Goal: Information Seeking & Learning: Learn about a topic

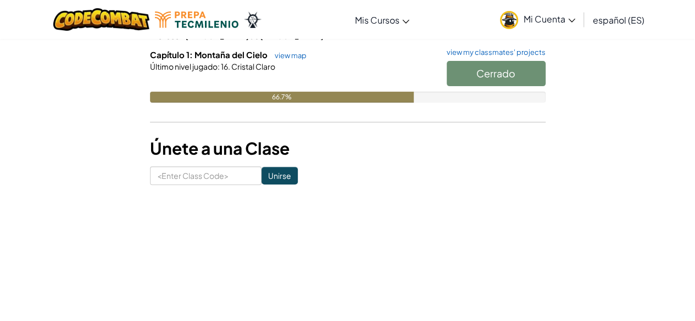
scroll to position [45, 0]
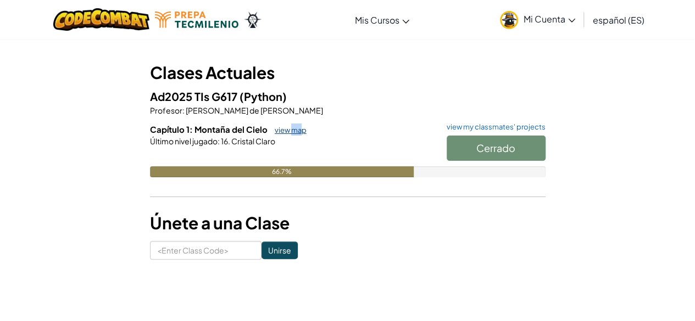
drag, startPoint x: 300, startPoint y: 125, endPoint x: 288, endPoint y: 131, distance: 13.3
click at [288, 131] on h6 "Capítulo 1: Montaña del Cielo view map view my classmates' projects" at bounding box center [347, 130] width 395 height 12
click at [288, 131] on link "view map" at bounding box center [287, 130] width 37 height 9
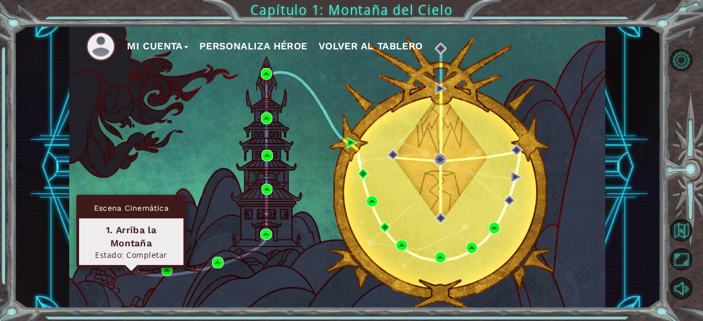
click at [132, 265] on img at bounding box center [131, 265] width 11 height 11
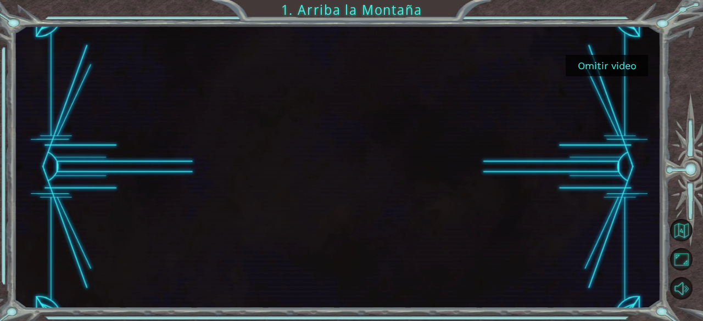
click at [604, 55] on button "Omitir video" at bounding box center [607, 65] width 82 height 21
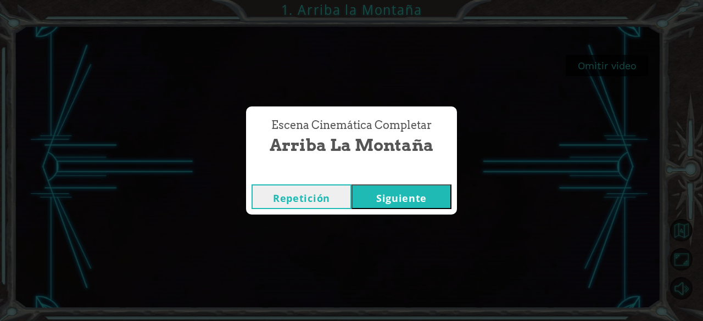
click at [405, 203] on button "Siguiente" at bounding box center [402, 197] width 100 height 25
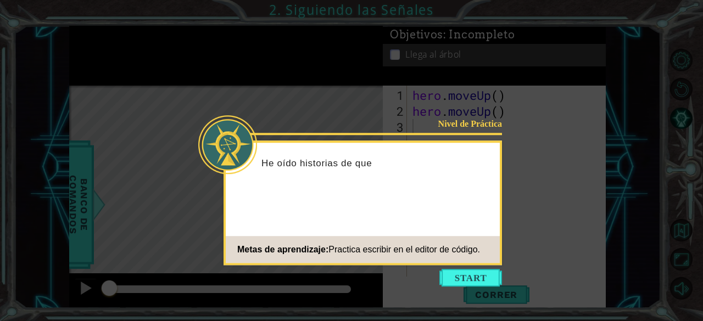
click at [453, 265] on div "Nivel de Práctica He oído historias de que Metas de aprendizaje: Practica escri…" at bounding box center [363, 203] width 278 height 125
click at [455, 277] on button "Start" at bounding box center [470, 278] width 63 height 18
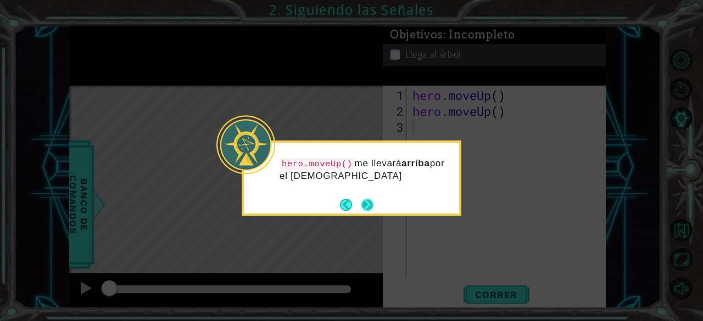
click at [371, 207] on button "Next" at bounding box center [367, 205] width 12 height 12
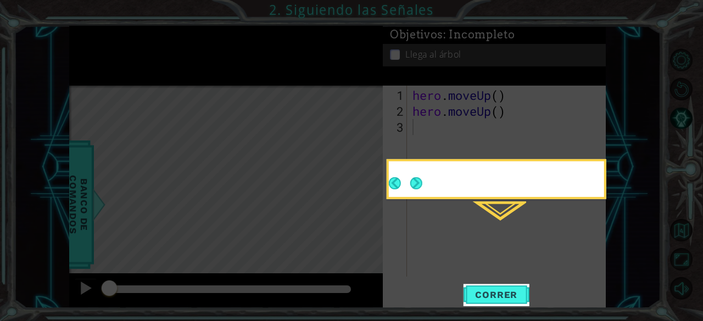
click at [371, 207] on div "Level Map" at bounding box center [323, 248] width 508 height 324
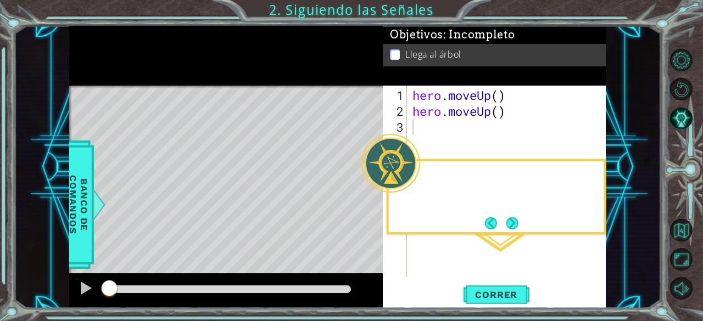
click at [371, 207] on div "Level Map" at bounding box center [323, 248] width 508 height 324
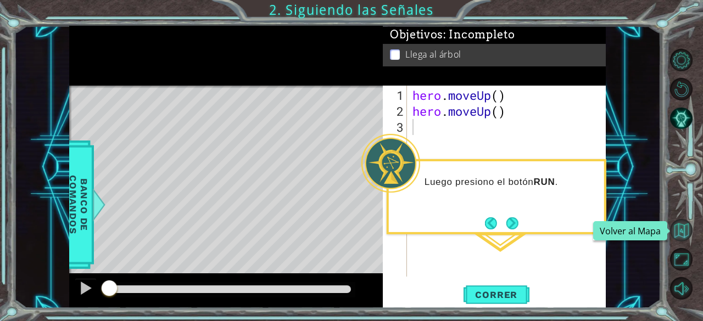
click at [681, 235] on button "Volver al Mapa" at bounding box center [681, 230] width 23 height 23
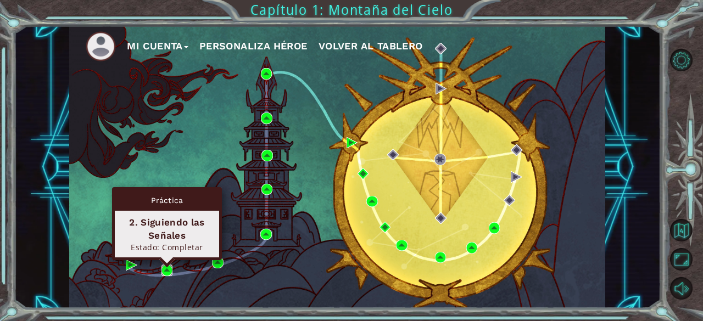
click at [172, 266] on img at bounding box center [166, 270] width 11 height 11
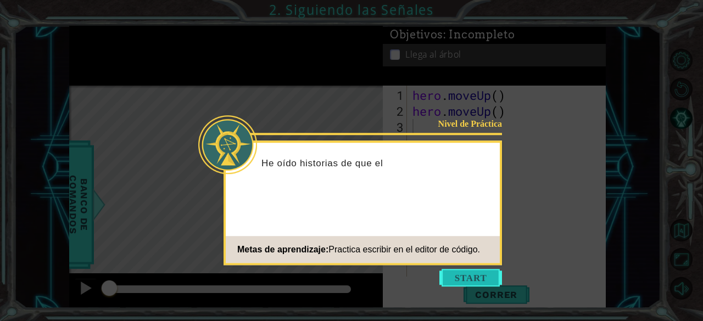
click at [462, 274] on button "Start" at bounding box center [470, 278] width 63 height 18
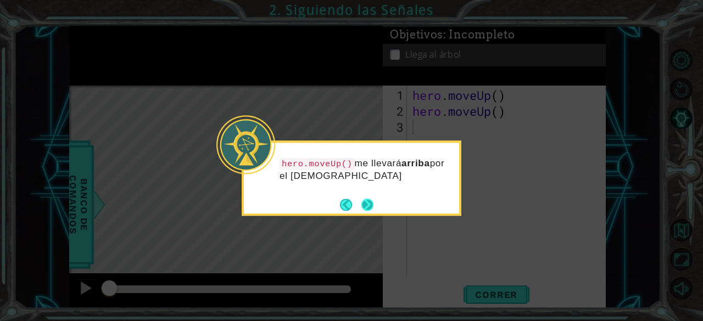
click at [367, 211] on button "Next" at bounding box center [367, 205] width 12 height 12
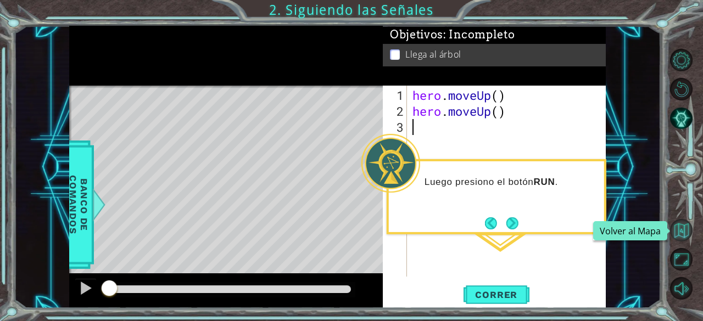
click at [683, 230] on button "Volver al Mapa" at bounding box center [681, 230] width 23 height 23
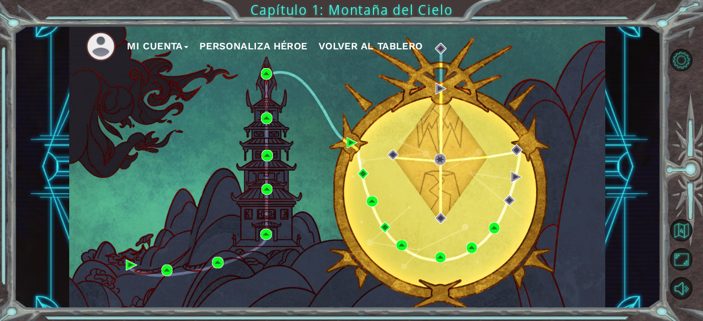
click at [199, 143] on div "Mi Cuenta Personaliza Héroe Volver al Tablero" at bounding box center [337, 167] width 536 height 283
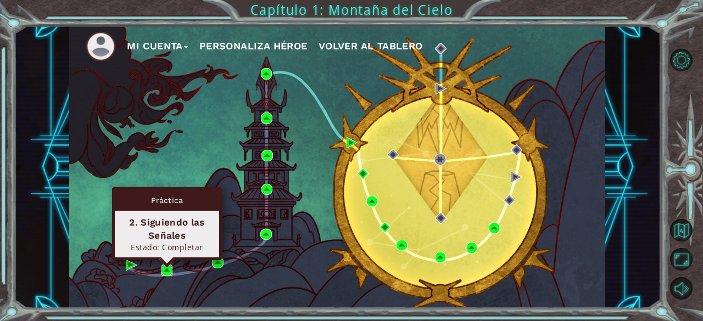
click at [165, 273] on img at bounding box center [166, 270] width 11 height 11
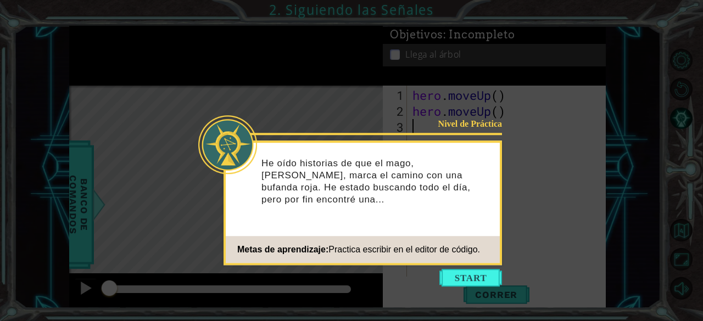
click at [449, 118] on icon at bounding box center [351, 160] width 703 height 321
click at [481, 137] on icon at bounding box center [351, 160] width 703 height 321
click at [479, 285] on button "Start" at bounding box center [470, 278] width 63 height 18
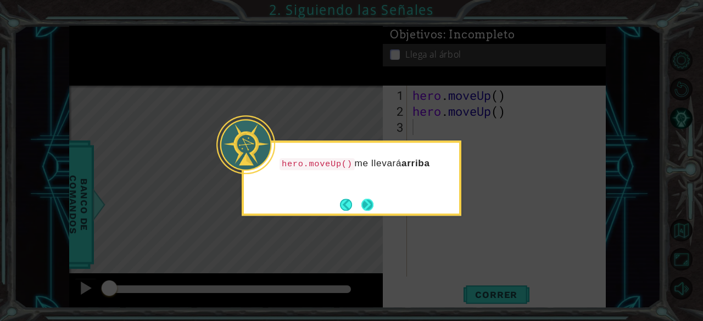
click at [361, 208] on button "Next" at bounding box center [367, 205] width 12 height 12
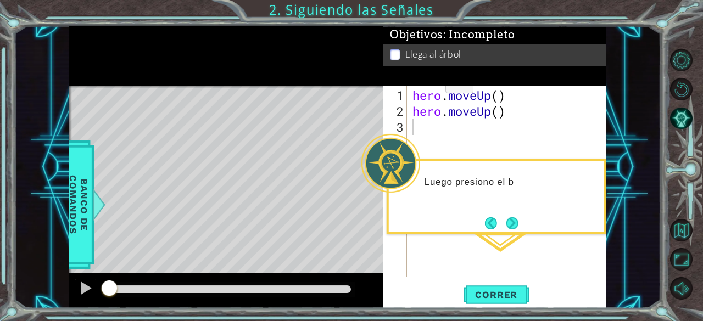
drag, startPoint x: 361, startPoint y: 208, endPoint x: 659, endPoint y: 244, distance: 300.4
click at [659, 244] on div "1 ההההההההההההההההההההההההההההההההההההההההההההההההההההההההההההההההההההההההההההה…" at bounding box center [337, 167] width 647 height 283
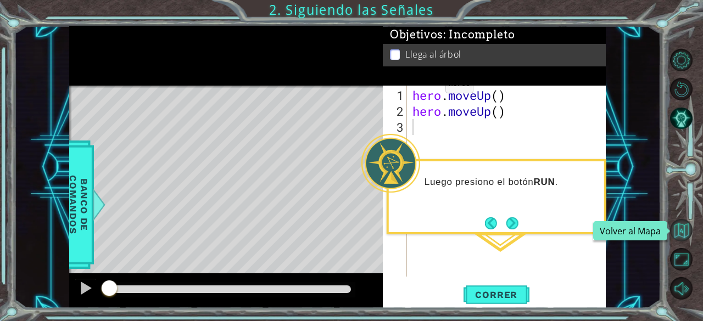
click at [678, 238] on button "Volver al Mapa" at bounding box center [681, 230] width 23 height 23
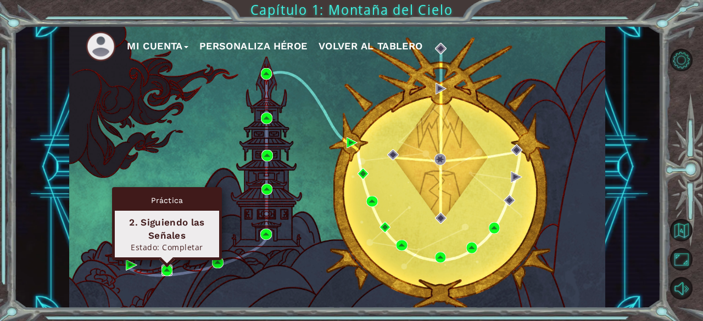
click at [169, 271] on img at bounding box center [166, 270] width 11 height 11
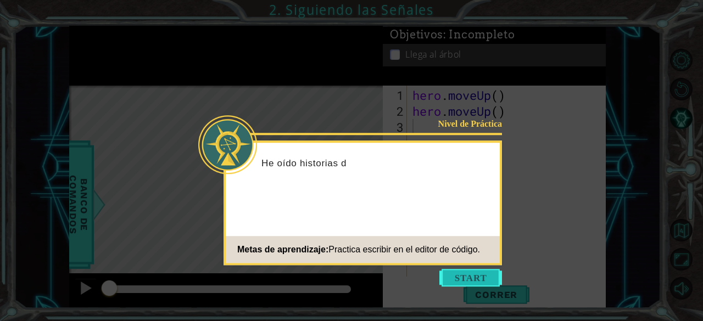
click at [465, 280] on button "Start" at bounding box center [470, 278] width 63 height 18
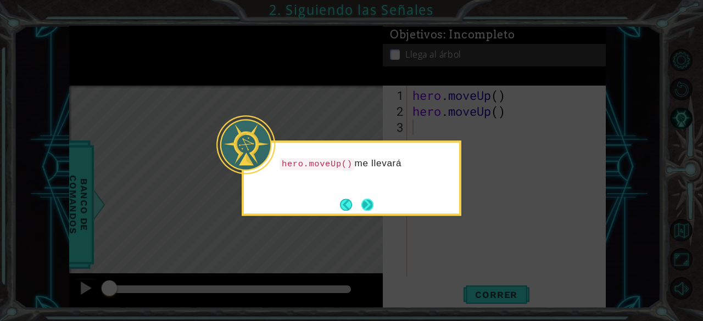
click at [363, 208] on button "Next" at bounding box center [367, 205] width 12 height 12
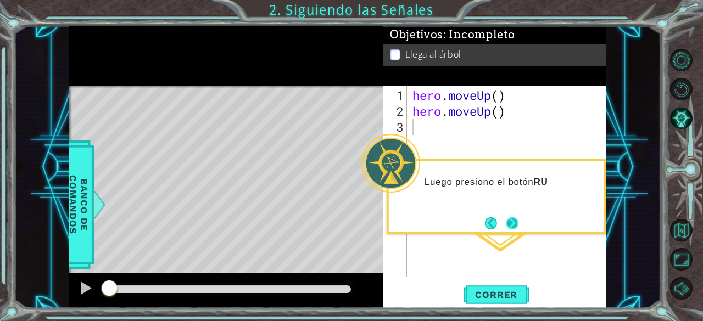
click at [516, 227] on button "Next" at bounding box center [512, 224] width 12 height 12
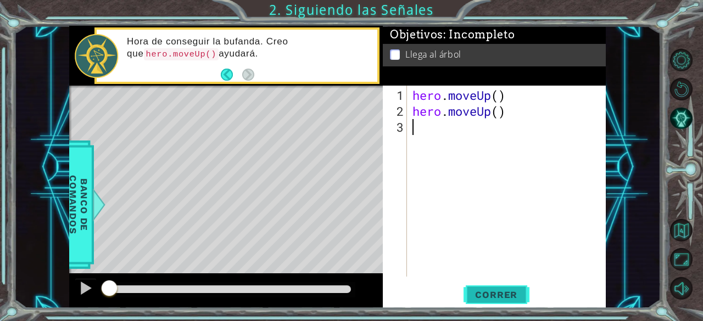
click at [482, 288] on button "Correr" at bounding box center [497, 295] width 66 height 23
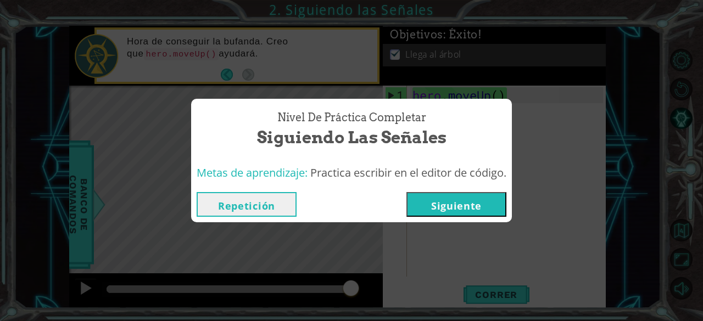
click at [448, 76] on div "Nivel de Práctica Completar Siguiendo las Señales Metas de aprendizaje: Practic…" at bounding box center [351, 160] width 703 height 321
click at [447, 199] on button "Siguiente" at bounding box center [456, 204] width 100 height 25
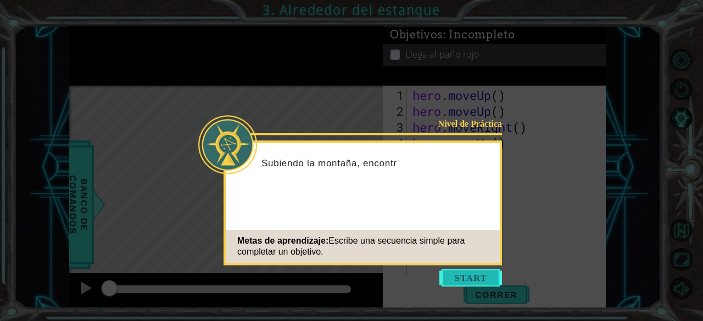
click at [446, 278] on button "Start" at bounding box center [470, 278] width 63 height 18
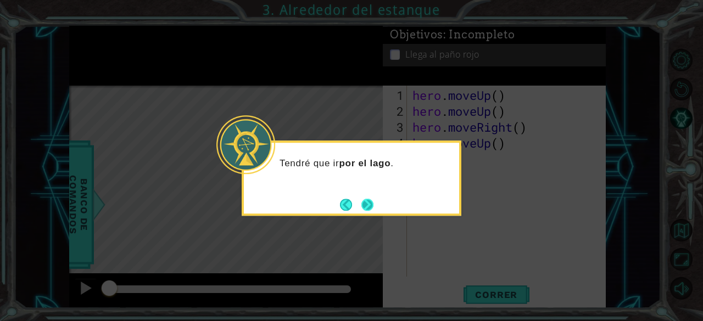
click at [361, 208] on button "Next" at bounding box center [367, 205] width 12 height 12
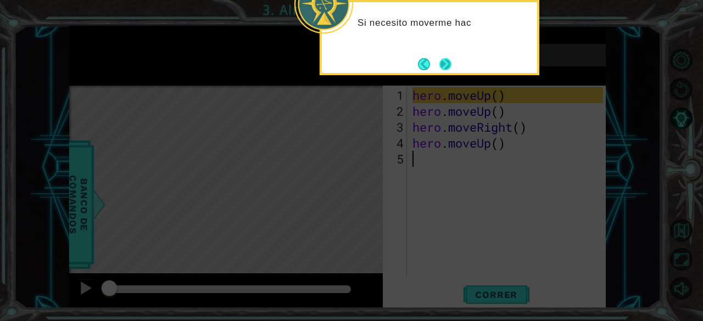
click at [439, 64] on button "Next" at bounding box center [445, 64] width 12 height 12
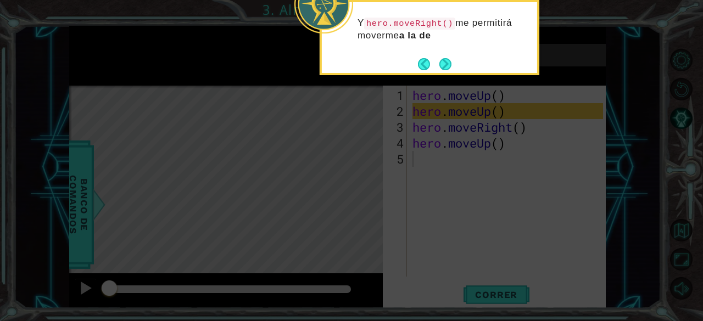
click at [449, 53] on div "Y hero.moveRight() me permitirá moverme a la de" at bounding box center [429, 35] width 215 height 56
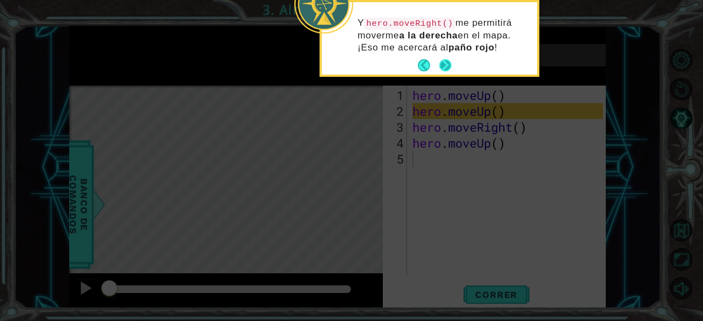
click at [441, 71] on button "Next" at bounding box center [445, 65] width 13 height 13
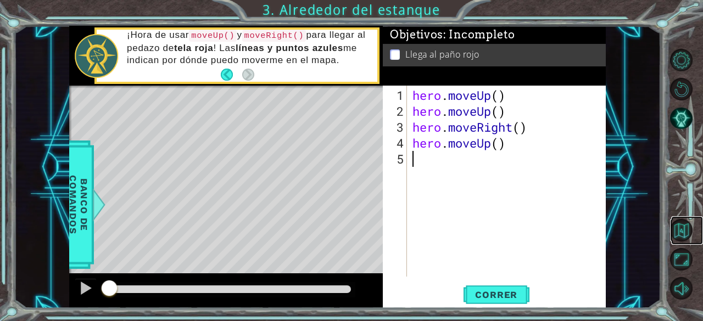
click at [693, 233] on link at bounding box center [687, 230] width 32 height 29
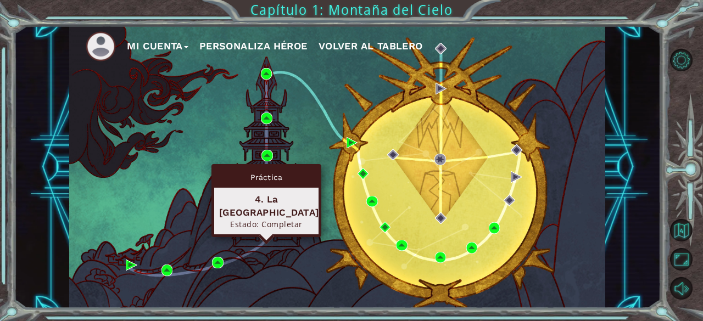
click at [267, 238] on img at bounding box center [265, 234] width 11 height 11
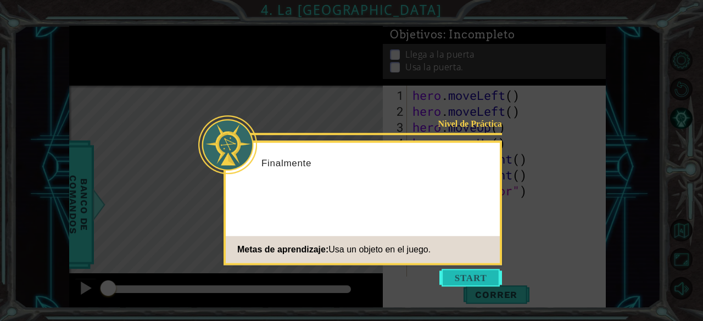
click at [462, 285] on button "Start" at bounding box center [470, 278] width 63 height 18
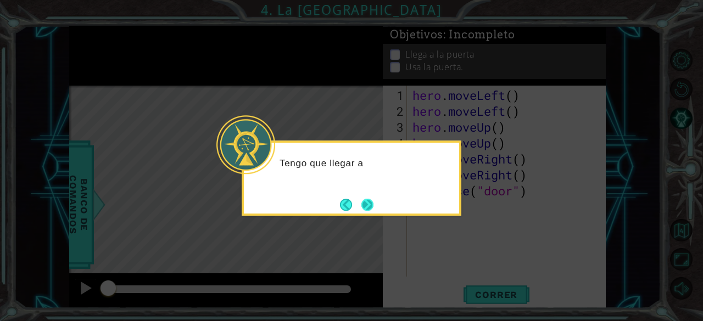
click at [373, 205] on button "Next" at bounding box center [367, 205] width 12 height 12
click at [373, 204] on button "Next" at bounding box center [367, 205] width 12 height 12
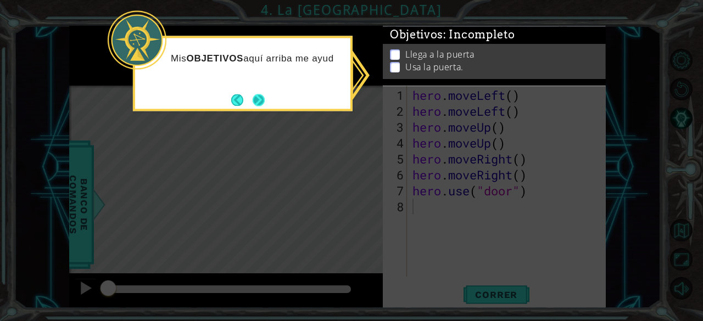
click at [264, 104] on button "Next" at bounding box center [259, 100] width 12 height 12
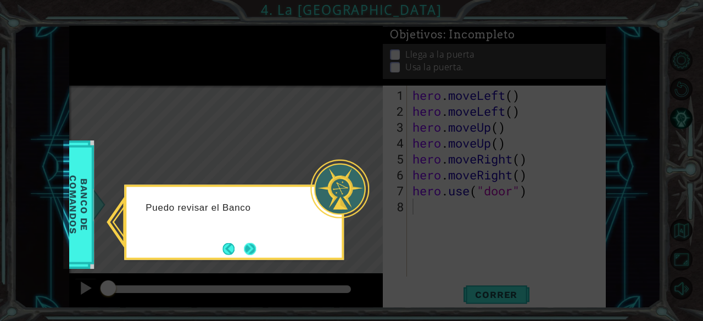
click at [247, 243] on button "Next" at bounding box center [250, 249] width 12 height 12
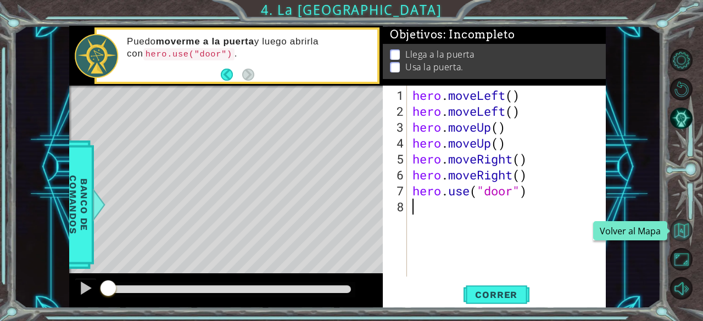
click at [682, 232] on button "Volver al Mapa" at bounding box center [681, 230] width 23 height 23
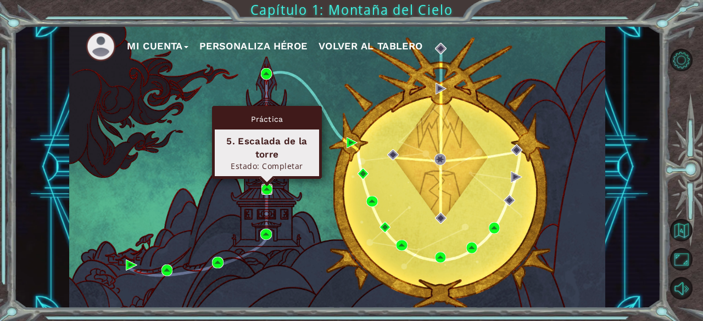
click at [264, 186] on img at bounding box center [266, 189] width 11 height 11
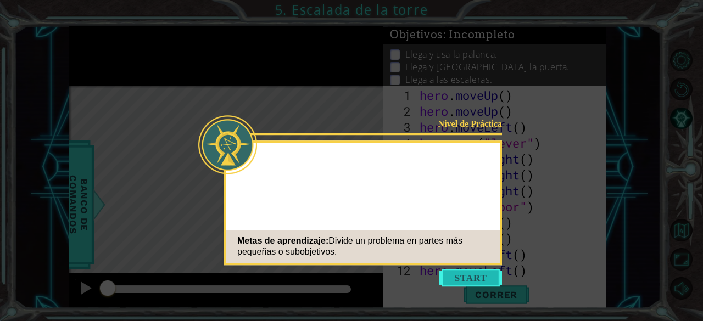
scroll to position [48, 0]
click at [476, 283] on button "Start" at bounding box center [470, 278] width 63 height 18
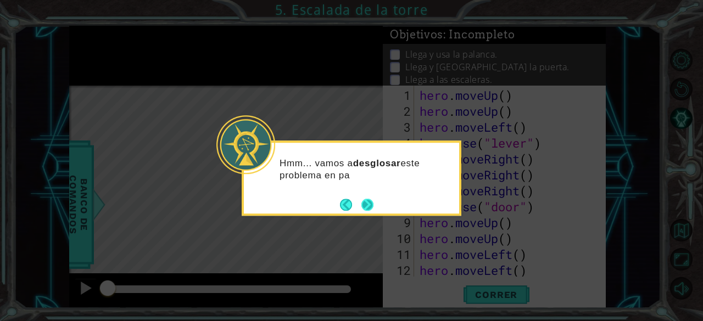
click at [373, 200] on button "Next" at bounding box center [367, 205] width 12 height 12
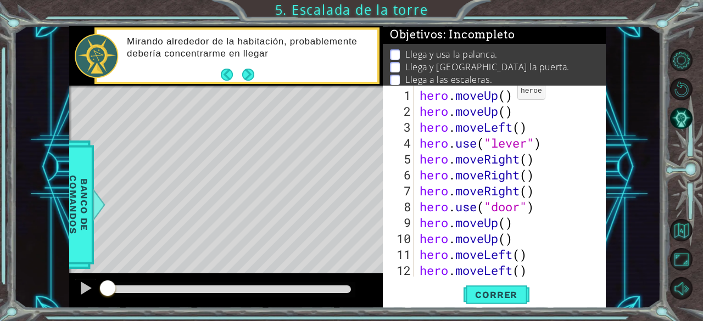
click at [508, 96] on div "hero . moveUp ( ) hero . moveUp ( ) hero . moveLeft ( ) hero . use ( "lever" ) …" at bounding box center [508, 198] width 183 height 223
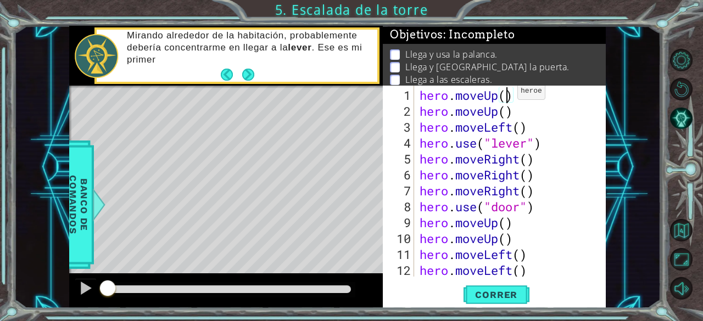
scroll to position [0, 4]
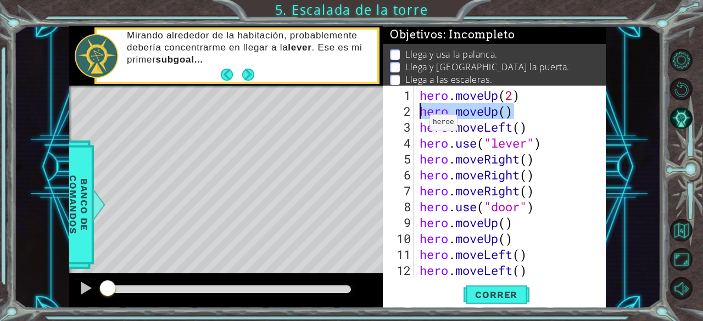
drag, startPoint x: 515, startPoint y: 113, endPoint x: 406, endPoint y: 107, distance: 108.4
click at [406, 107] on div "hero.moveUp(2) 1 2 3 4 5 6 7 8 9 10 11 12 13 hero . moveUp ( 2 ) hero . moveUp …" at bounding box center [493, 181] width 221 height 191
type textarea "hero.moveUp()"
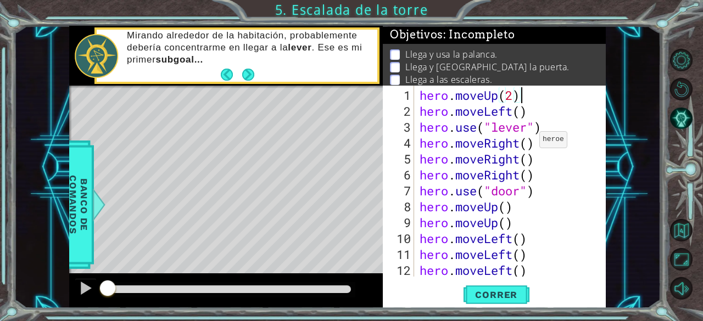
click at [529, 144] on div "hero . moveUp ( 2 ) hero . moveLeft ( ) hero . use ( "lever" ) hero . moveRight…" at bounding box center [508, 198] width 183 height 223
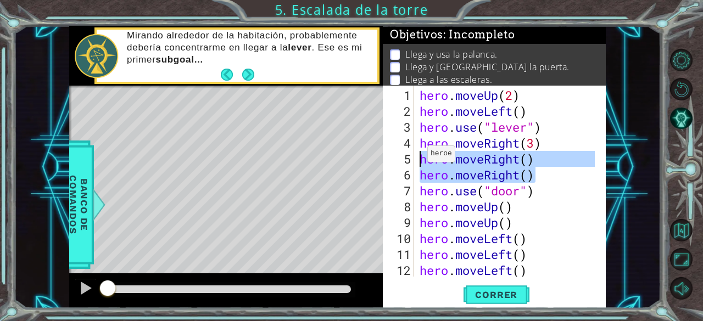
drag, startPoint x: 536, startPoint y: 177, endPoint x: 416, endPoint y: 158, distance: 121.4
click at [416, 158] on div "hero.moveRight(3) 1 2 3 4 5 6 7 8 9 10 11 12 13 hero . moveUp ( 2 ) hero . move…" at bounding box center [493, 181] width 221 height 191
type textarea "hero.moveRight() hero.moveRight()"
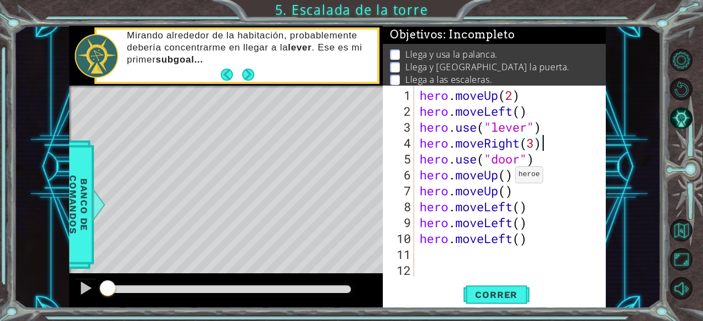
click at [506, 180] on div "hero . moveUp ( 2 ) hero . moveLeft ( ) hero . use ( "lever" ) hero . moveRight…" at bounding box center [513, 198] width 192 height 223
drag, startPoint x: 518, startPoint y: 194, endPoint x: 371, endPoint y: 189, distance: 147.3
click at [371, 189] on div "1 ההההההההההההההההההההההההההההההההההההההההההההההההההההההההההההההההההההההההההההה…" at bounding box center [337, 167] width 536 height 283
type textarea "hero.moveUp()"
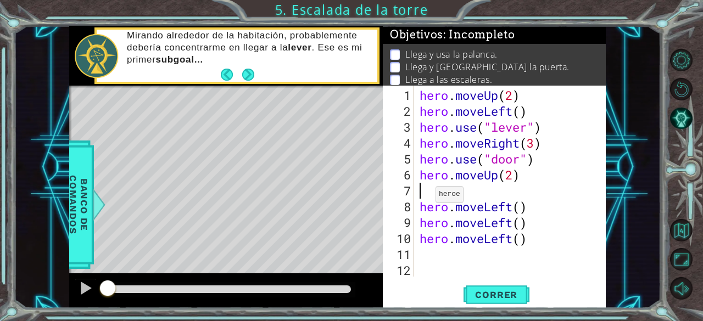
scroll to position [0, 0]
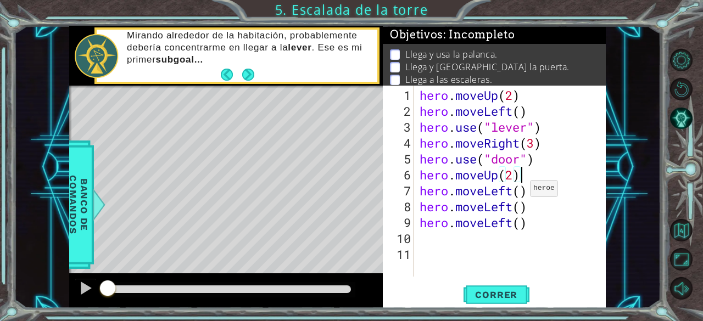
click at [522, 193] on div "hero . moveUp ( 2 ) hero . moveLeft ( ) hero . use ( "lever" ) hero . moveRight…" at bounding box center [513, 198] width 192 height 223
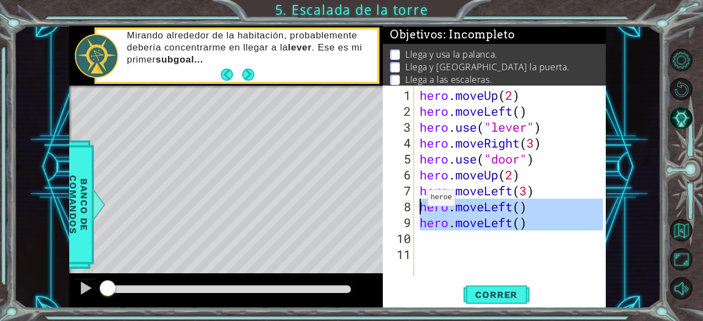
drag, startPoint x: 535, startPoint y: 232, endPoint x: 405, endPoint y: 202, distance: 133.1
click at [405, 202] on div "hero.moveLeft(3) 1 2 3 4 5 6 7 8 9 10 11 hero . moveUp ( 2 ) hero . moveLeft ( …" at bounding box center [493, 181] width 221 height 191
type textarea "hero.moveLeft() hero.moveLeft()"
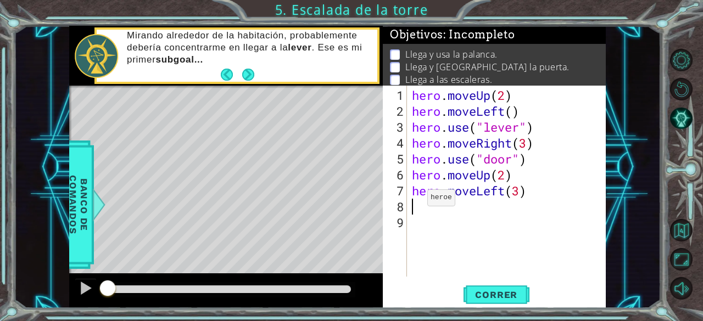
scroll to position [0, 0]
click at [483, 290] on span "Correr" at bounding box center [496, 294] width 64 height 11
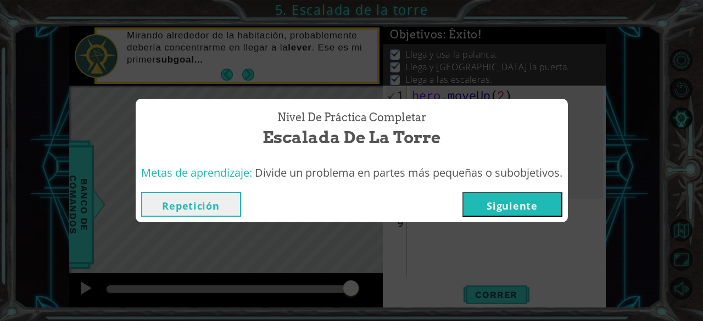
click at [196, 197] on button "Repetición" at bounding box center [191, 204] width 100 height 25
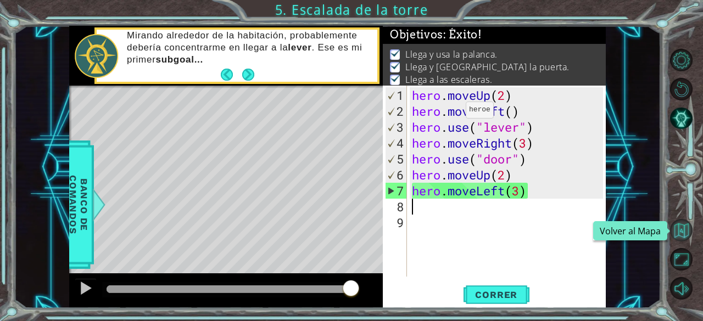
click at [689, 222] on button "Volver al Mapa" at bounding box center [681, 230] width 23 height 23
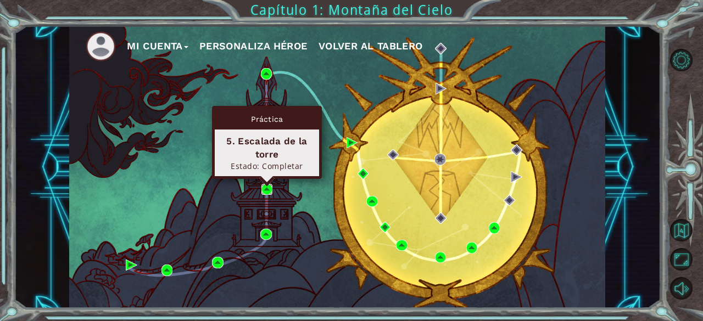
click at [264, 187] on img at bounding box center [266, 189] width 11 height 11
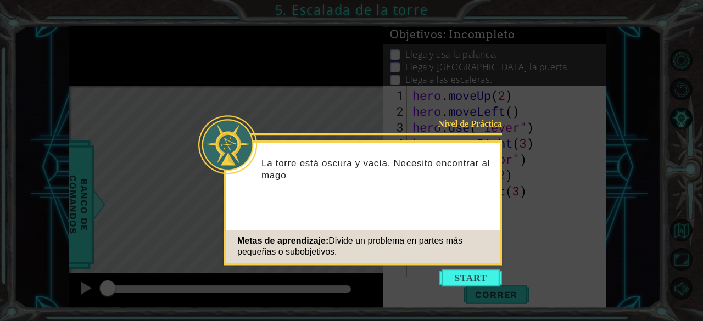
drag, startPoint x: 447, startPoint y: 278, endPoint x: 391, endPoint y: 278, distance: 56.0
click at [391, 278] on icon at bounding box center [351, 160] width 703 height 321
click at [448, 275] on button "Start" at bounding box center [470, 278] width 63 height 18
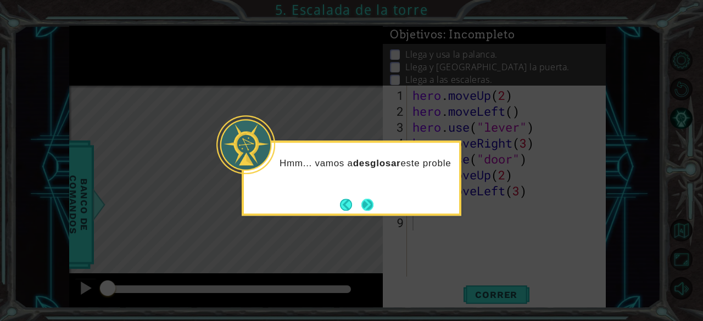
click at [366, 199] on button "Next" at bounding box center [367, 205] width 12 height 12
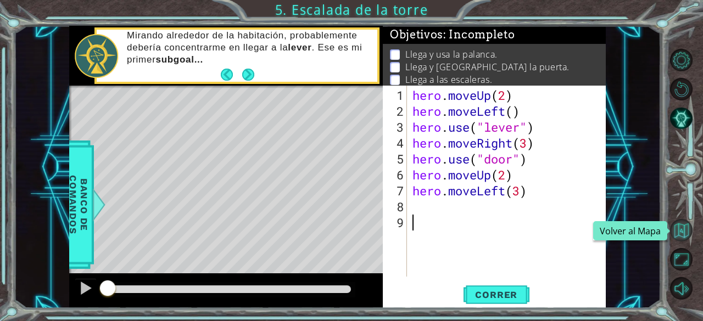
click at [679, 235] on button "Volver al Mapa" at bounding box center [681, 230] width 23 height 23
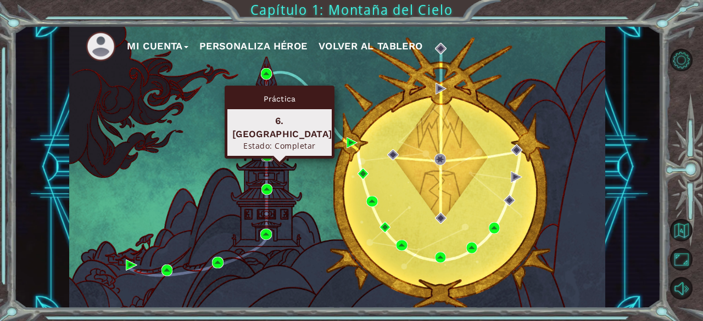
click at [265, 155] on img at bounding box center [266, 155] width 11 height 11
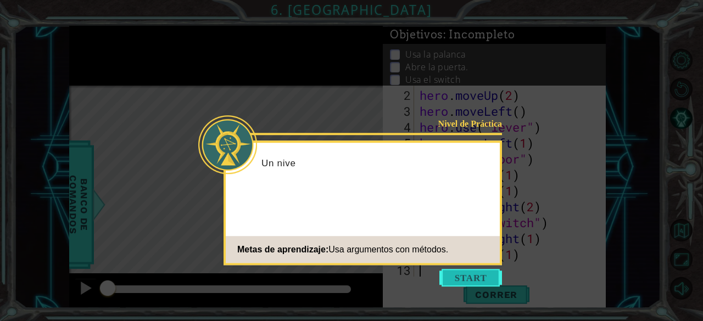
scroll to position [16, 0]
click at [459, 285] on button "Start" at bounding box center [470, 278] width 63 height 18
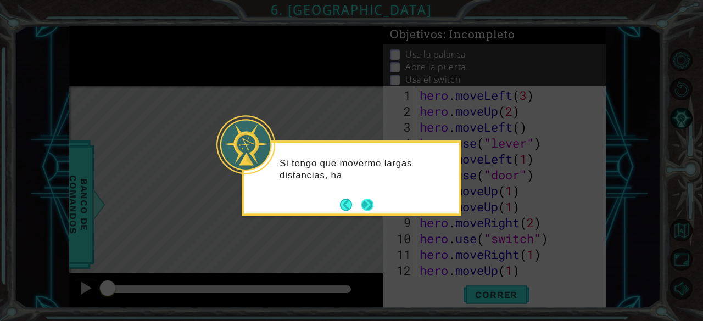
click at [367, 202] on button "Next" at bounding box center [367, 205] width 12 height 12
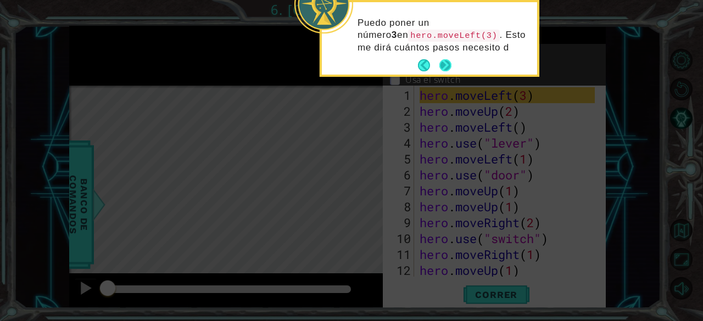
click at [447, 66] on button "Next" at bounding box center [445, 65] width 12 height 12
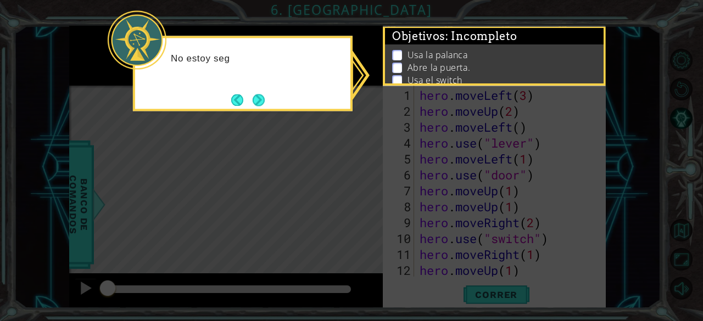
click at [332, 131] on icon at bounding box center [351, 160] width 703 height 321
click at [264, 95] on button "Next" at bounding box center [259, 100] width 12 height 12
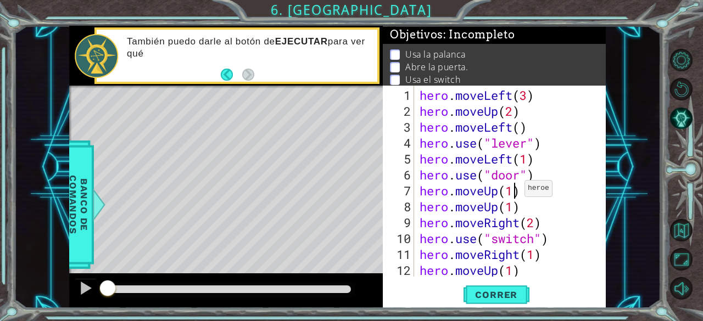
click at [515, 193] on div "hero . moveLeft ( 3 ) hero . moveUp ( 2 ) hero . moveLeft ( ) hero . use ( "lev…" at bounding box center [508, 198] width 183 height 223
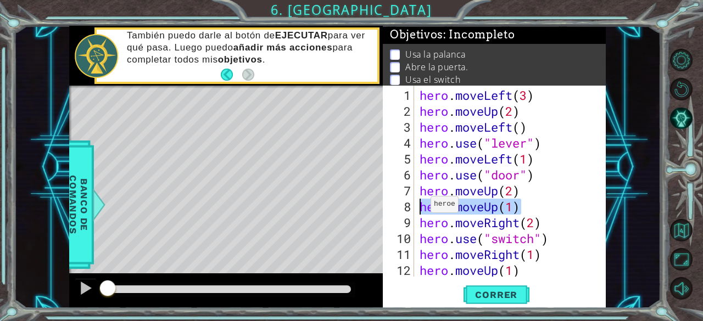
drag, startPoint x: 528, startPoint y: 213, endPoint x: 393, endPoint y: 205, distance: 135.9
click at [393, 205] on div "hero.moveUp(2) 1 2 3 4 5 6 7 8 9 10 11 12 13 hero . moveLeft ( 3 ) hero . moveU…" at bounding box center [493, 181] width 221 height 191
type textarea "hero.moveUp(1)"
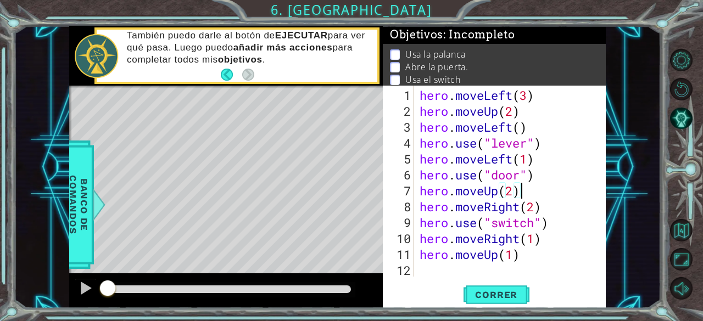
type textarea "hero.moveUp(2)"
click at [674, 229] on button "Volver al Mapa" at bounding box center [681, 230] width 23 height 23
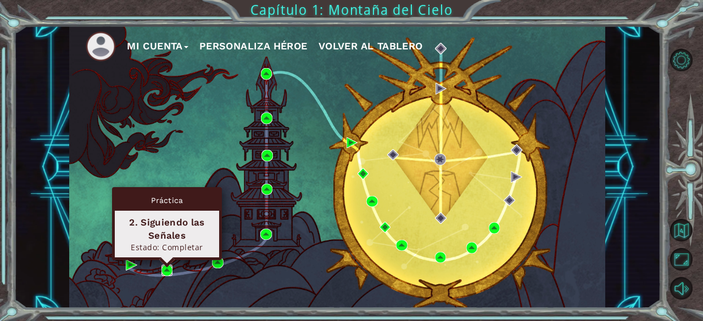
click at [165, 270] on img at bounding box center [166, 270] width 11 height 11
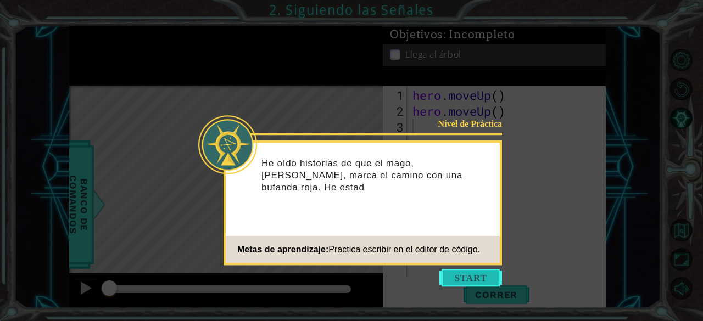
click at [460, 279] on button "Start" at bounding box center [470, 278] width 63 height 18
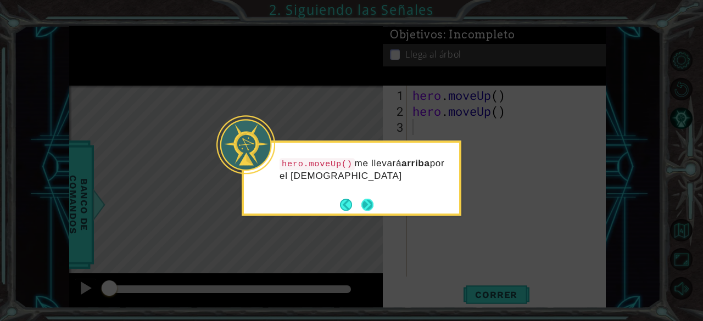
click at [367, 205] on button "Next" at bounding box center [367, 205] width 12 height 12
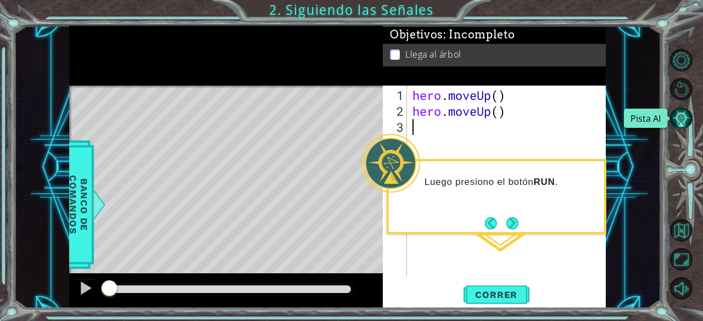
click at [685, 119] on button "Pista AI" at bounding box center [681, 118] width 23 height 23
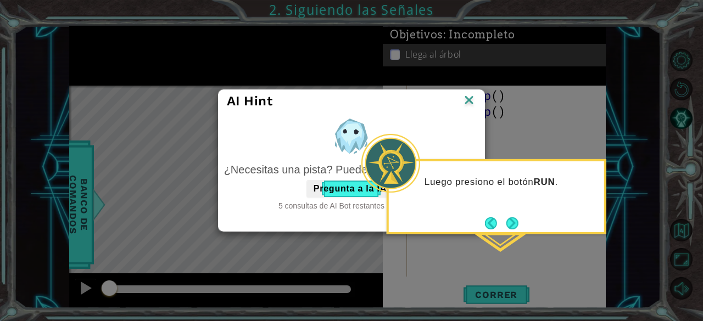
click at [472, 108] on img at bounding box center [469, 101] width 14 height 16
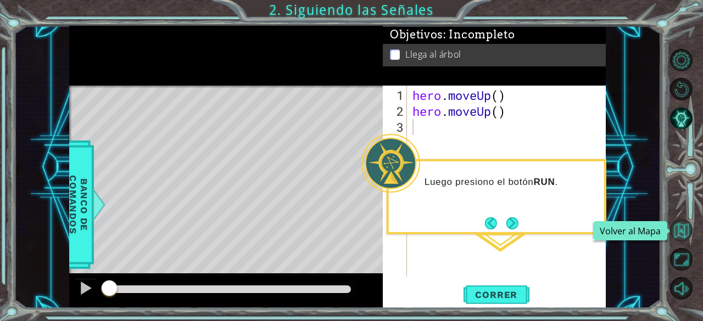
click at [678, 233] on button "Volver al Mapa" at bounding box center [681, 230] width 23 height 23
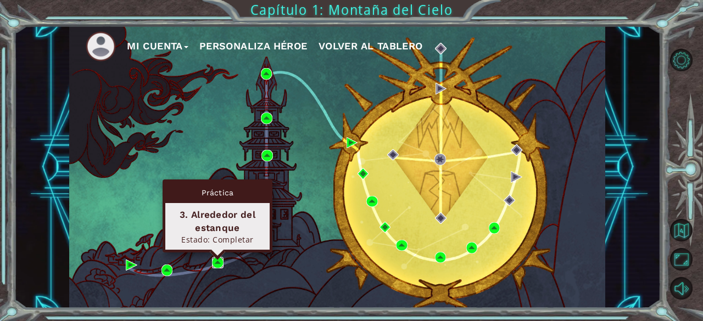
click at [221, 267] on img at bounding box center [217, 262] width 11 height 11
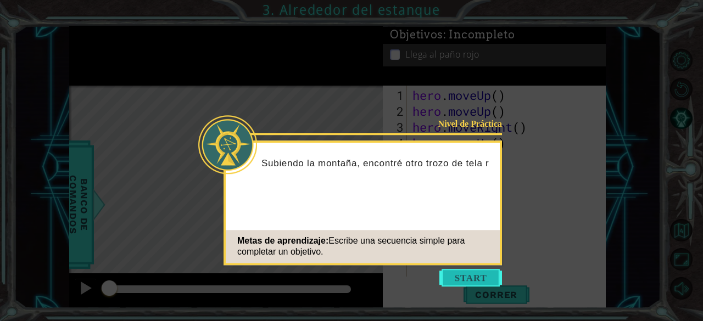
click at [478, 272] on button "Start" at bounding box center [470, 278] width 63 height 18
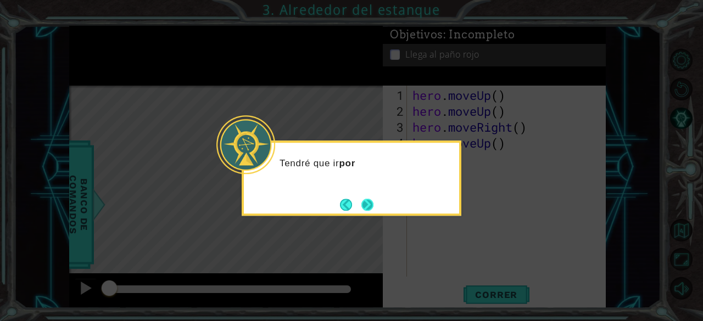
click at [369, 213] on button "Next" at bounding box center [368, 205] width 16 height 16
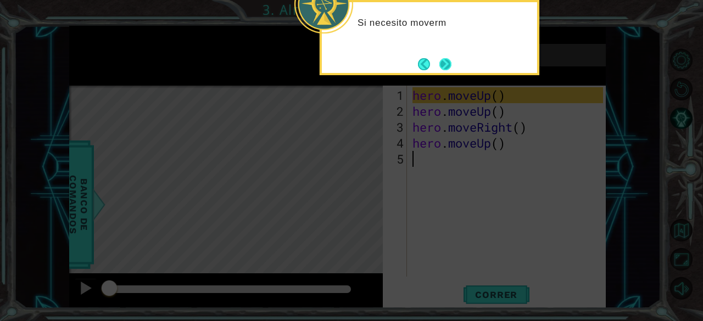
click at [443, 70] on button "Next" at bounding box center [445, 64] width 12 height 12
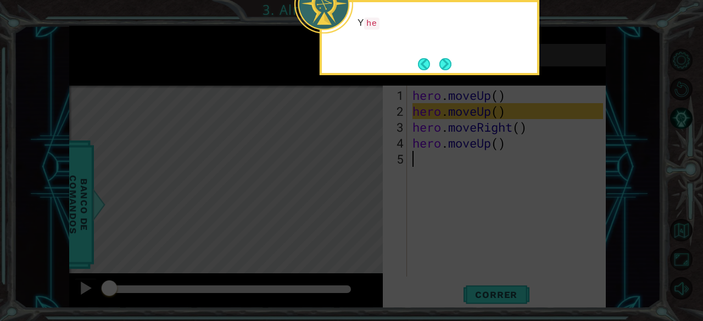
click at [443, 70] on button "Next" at bounding box center [445, 64] width 12 height 12
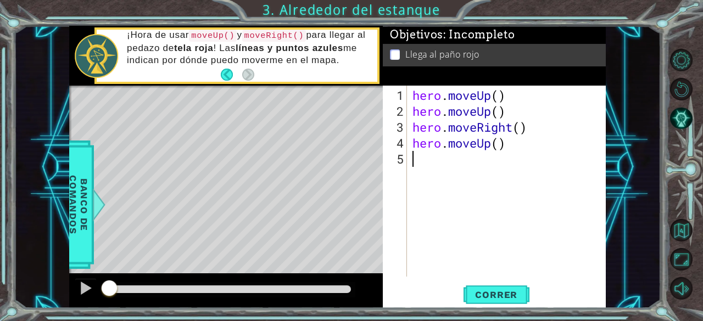
click at [601, 187] on div "hero . moveUp ( ) hero . moveUp ( ) hero . moveRight ( ) hero . moveUp ( )" at bounding box center [509, 198] width 199 height 223
